Goal: Task Accomplishment & Management: Use online tool/utility

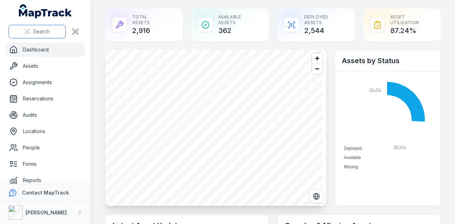
click at [33, 28] on button "Search" at bounding box center [37, 31] width 57 height 13
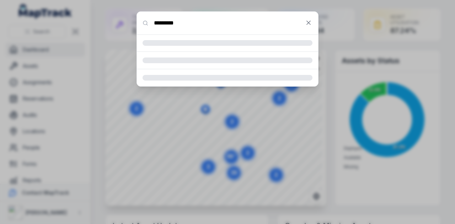
type input "*********"
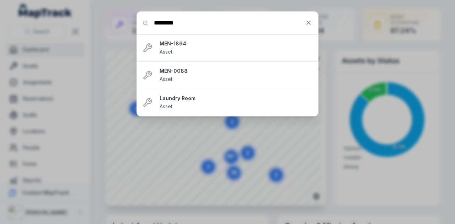
click at [232, 22] on input "*********" at bounding box center [227, 23] width 181 height 23
click at [307, 21] on icon at bounding box center [309, 23] width 4 height 4
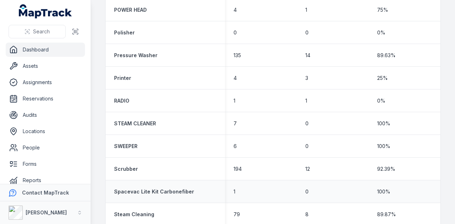
scroll to position [781, 0]
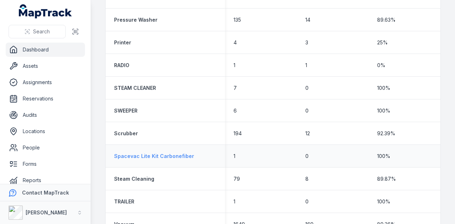
click at [161, 158] on strong "Spacevac Lite Kit Carbonefiber" at bounding box center [154, 156] width 80 height 7
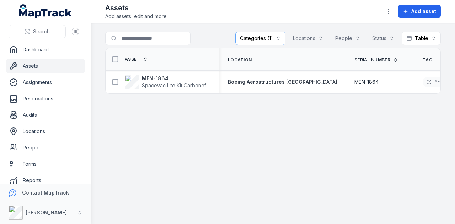
click at [39, 67] on link "Assets" at bounding box center [45, 66] width 79 height 14
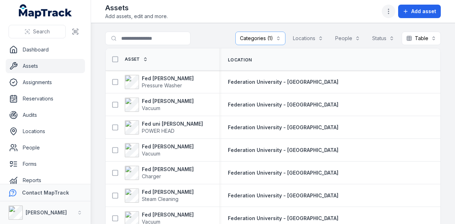
click at [386, 13] on icon "button" at bounding box center [388, 11] width 7 height 7
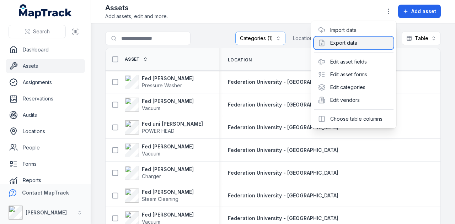
click at [362, 46] on div "Export data" at bounding box center [354, 43] width 80 height 13
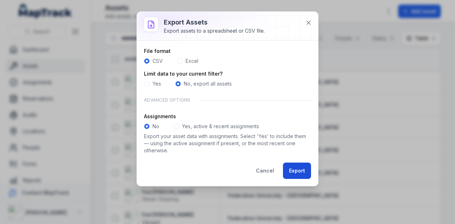
click at [293, 171] on button "Export" at bounding box center [297, 171] width 28 height 16
click at [301, 173] on button "Export" at bounding box center [297, 171] width 28 height 16
click at [297, 167] on button "Export" at bounding box center [297, 171] width 28 height 16
